Goal: Download file/media

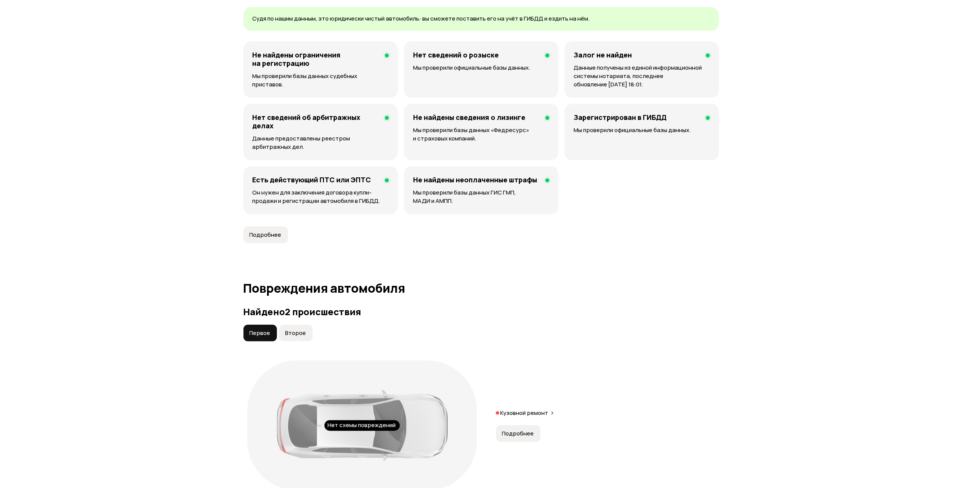
scroll to position [659, 0]
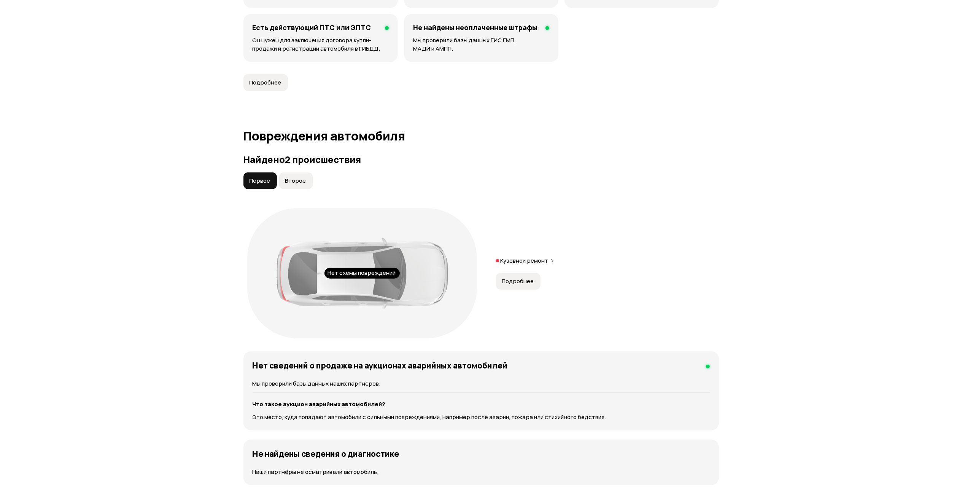
click at [297, 184] on span "Второе" at bounding box center [295, 181] width 21 height 8
click at [256, 184] on span "Первое" at bounding box center [260, 181] width 21 height 8
click at [297, 183] on span "Второе" at bounding box center [295, 181] width 21 height 8
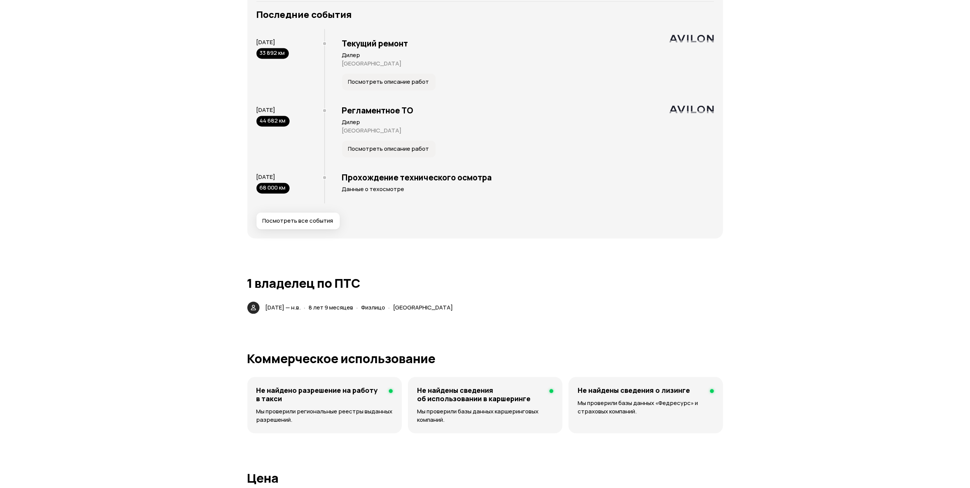
scroll to position [1420, 0]
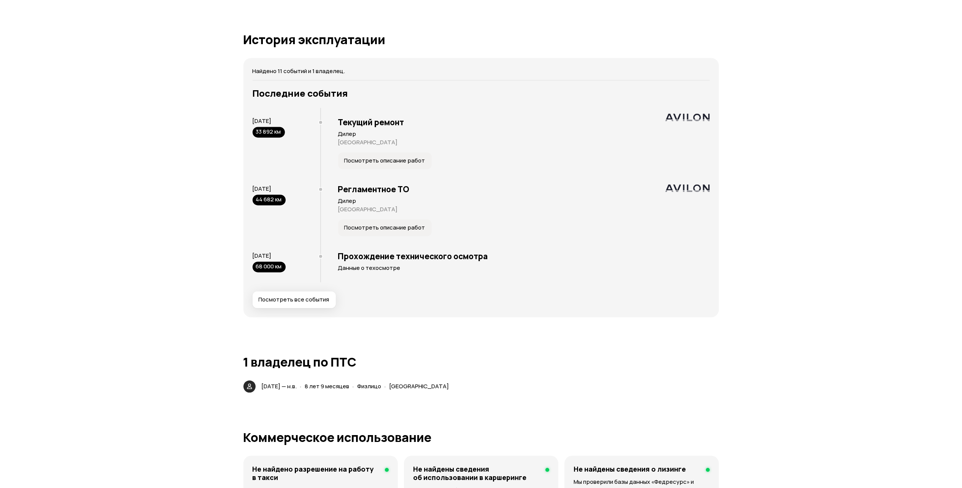
click at [309, 299] on span "Посмотреть все события" at bounding box center [294, 300] width 71 height 8
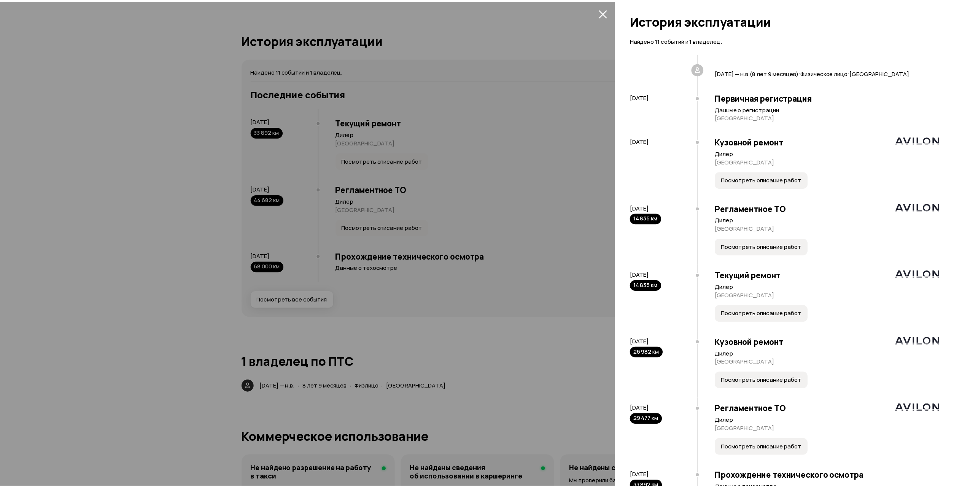
scroll to position [0, 0]
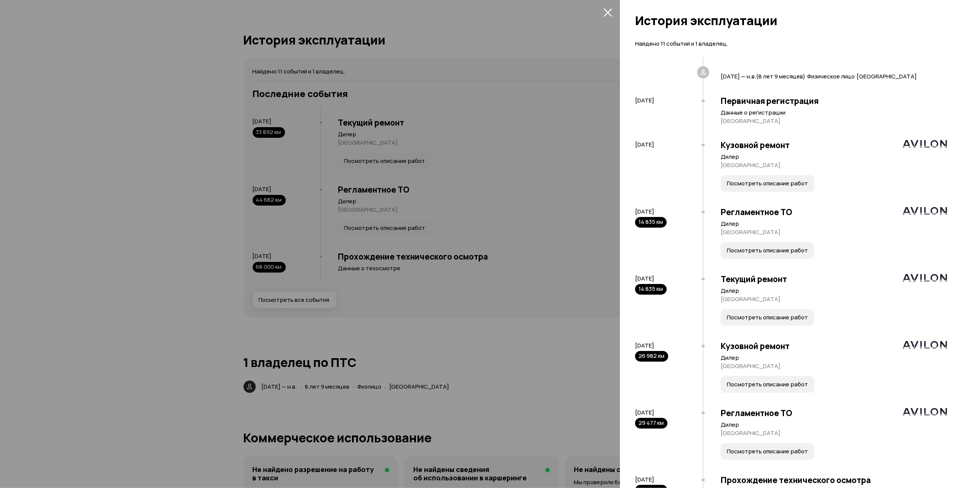
click at [175, 251] on div at bounding box center [485, 244] width 970 height 488
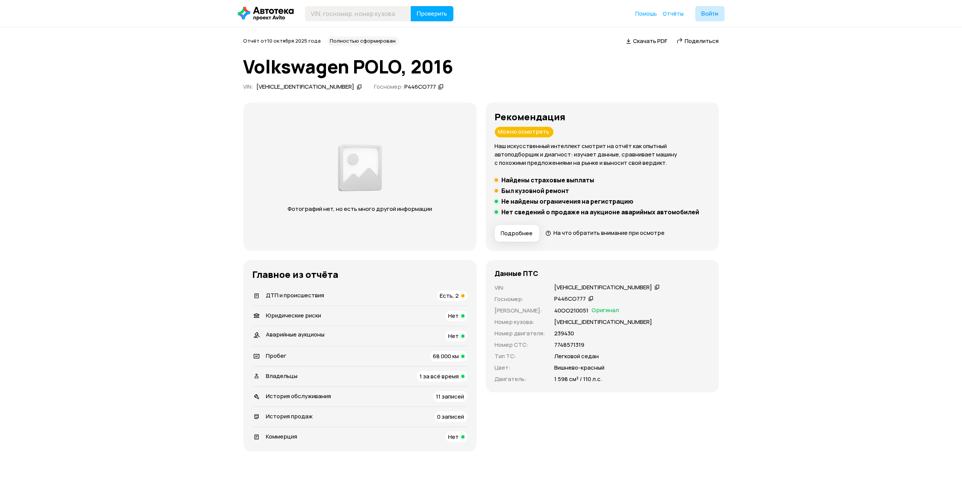
click at [638, 40] on span "Скачать PDF" at bounding box center [650, 41] width 34 height 8
